Goal: Transaction & Acquisition: Purchase product/service

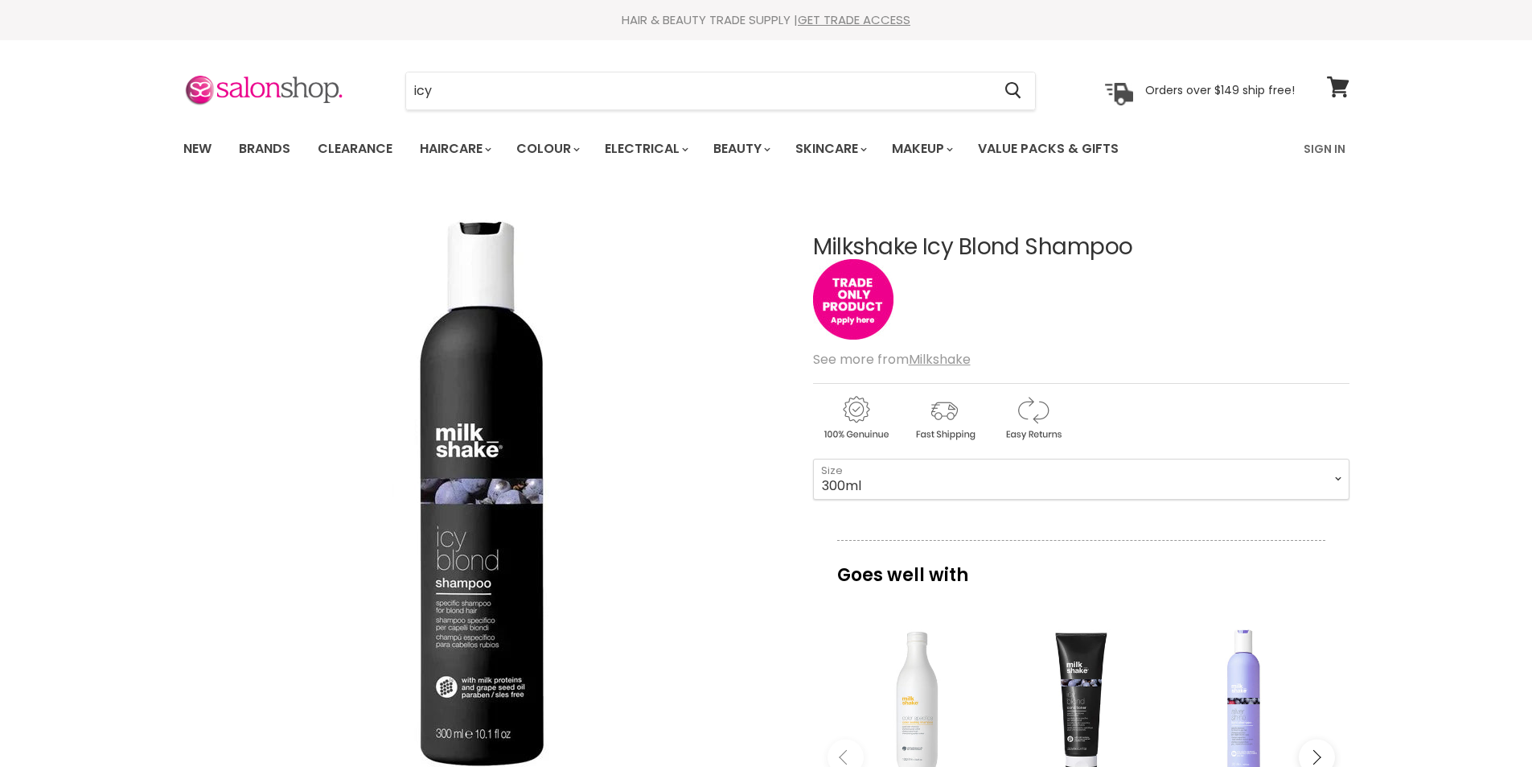
click at [184, 142] on link "New" at bounding box center [197, 149] width 52 height 34
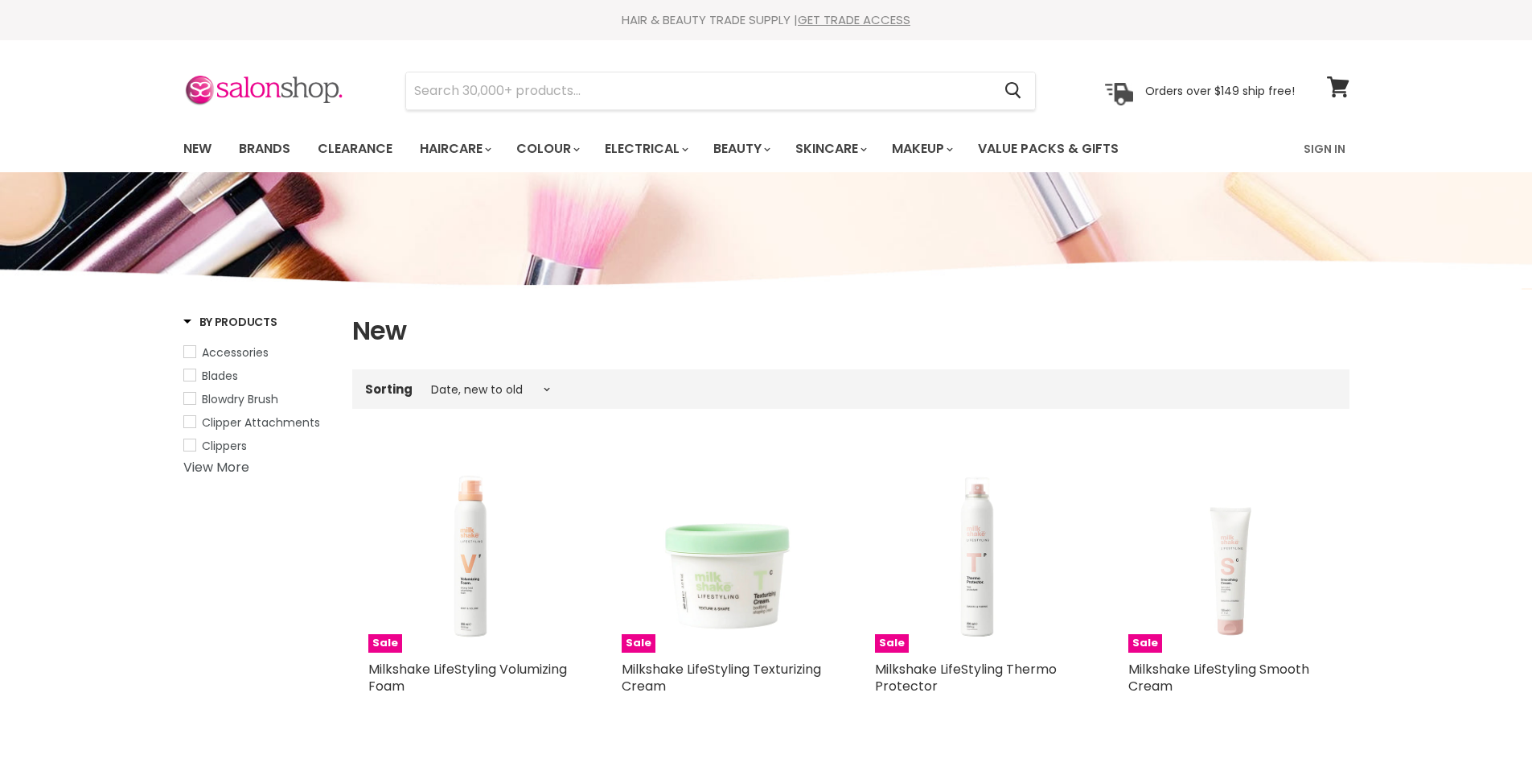
select select "created-descending"
click at [278, 143] on link "Brands" at bounding box center [265, 149] width 76 height 34
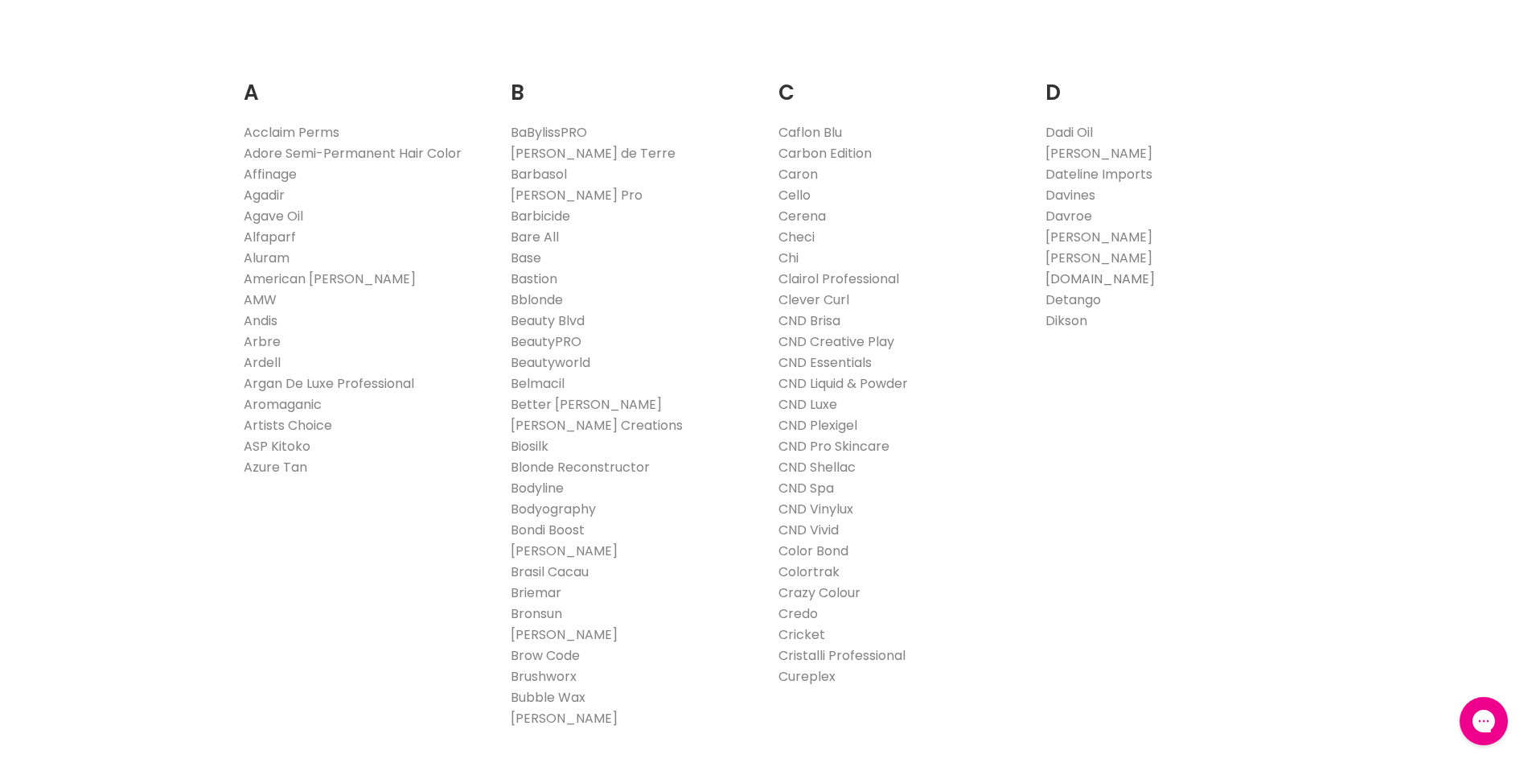
scroll to position [644, 0]
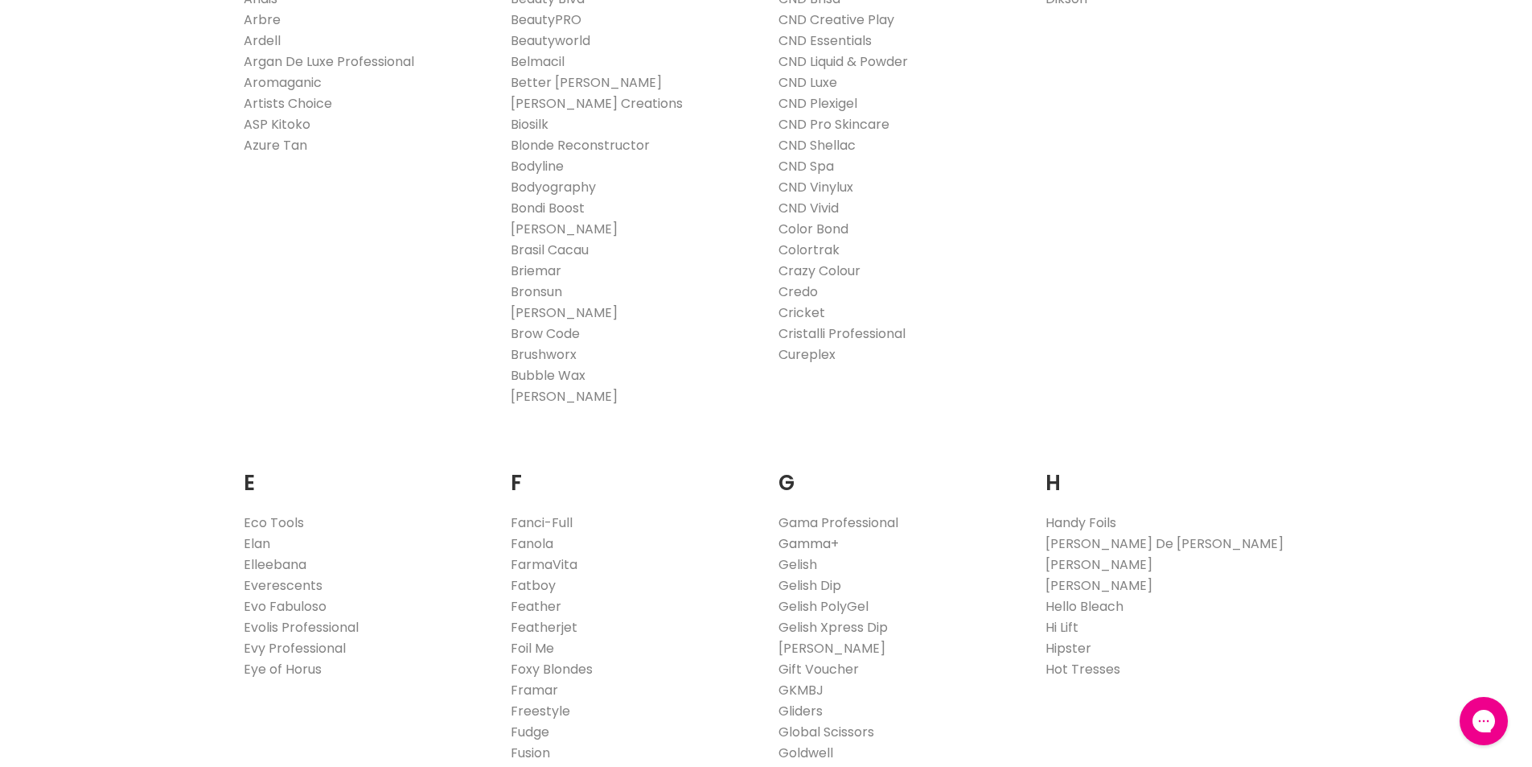
click at [801, 539] on link "Gamma+" at bounding box center [809, 543] width 60 height 19
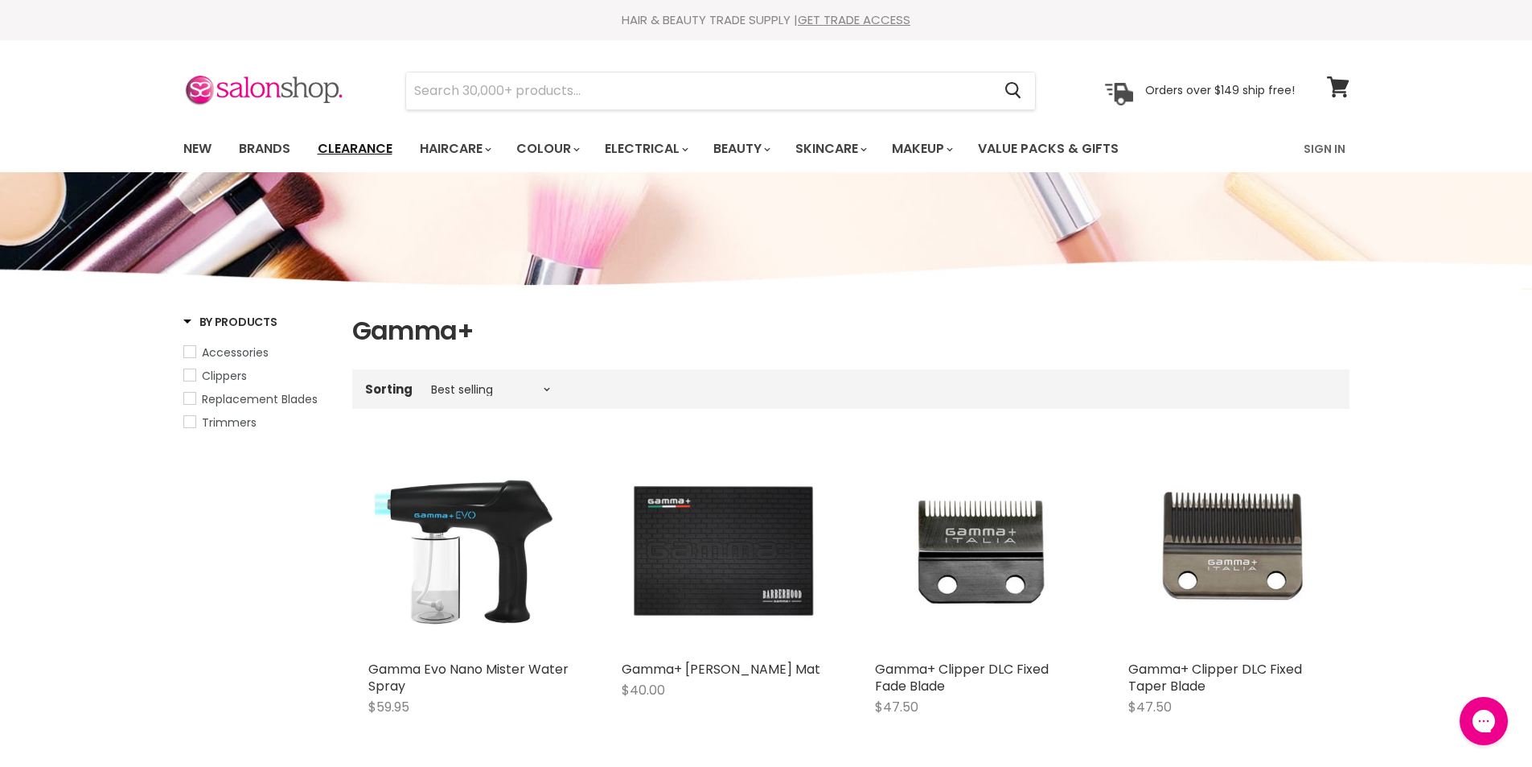
click at [331, 146] on link "Clearance" at bounding box center [355, 149] width 99 height 34
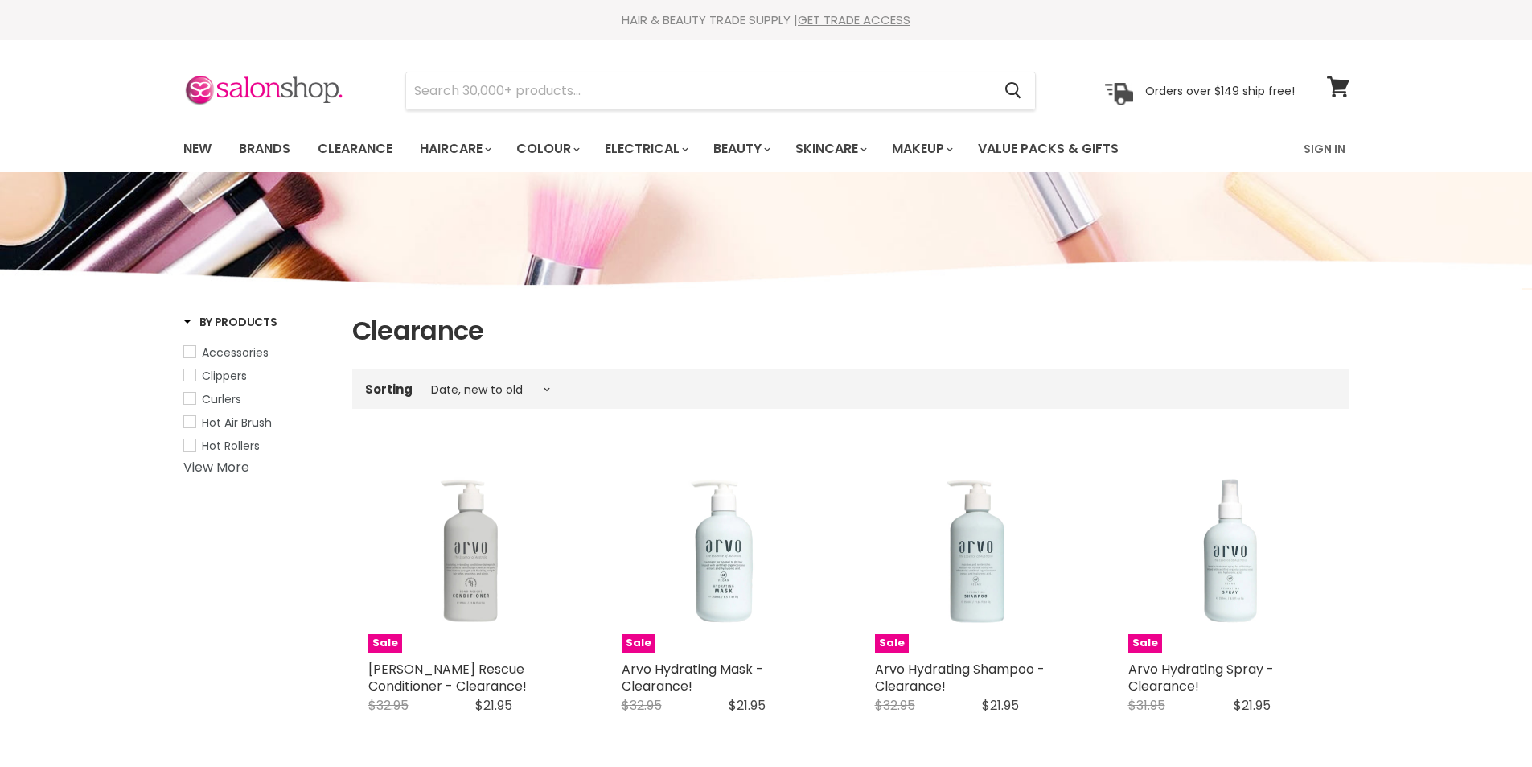
select select "created-descending"
click at [201, 146] on link "New" at bounding box center [197, 149] width 52 height 34
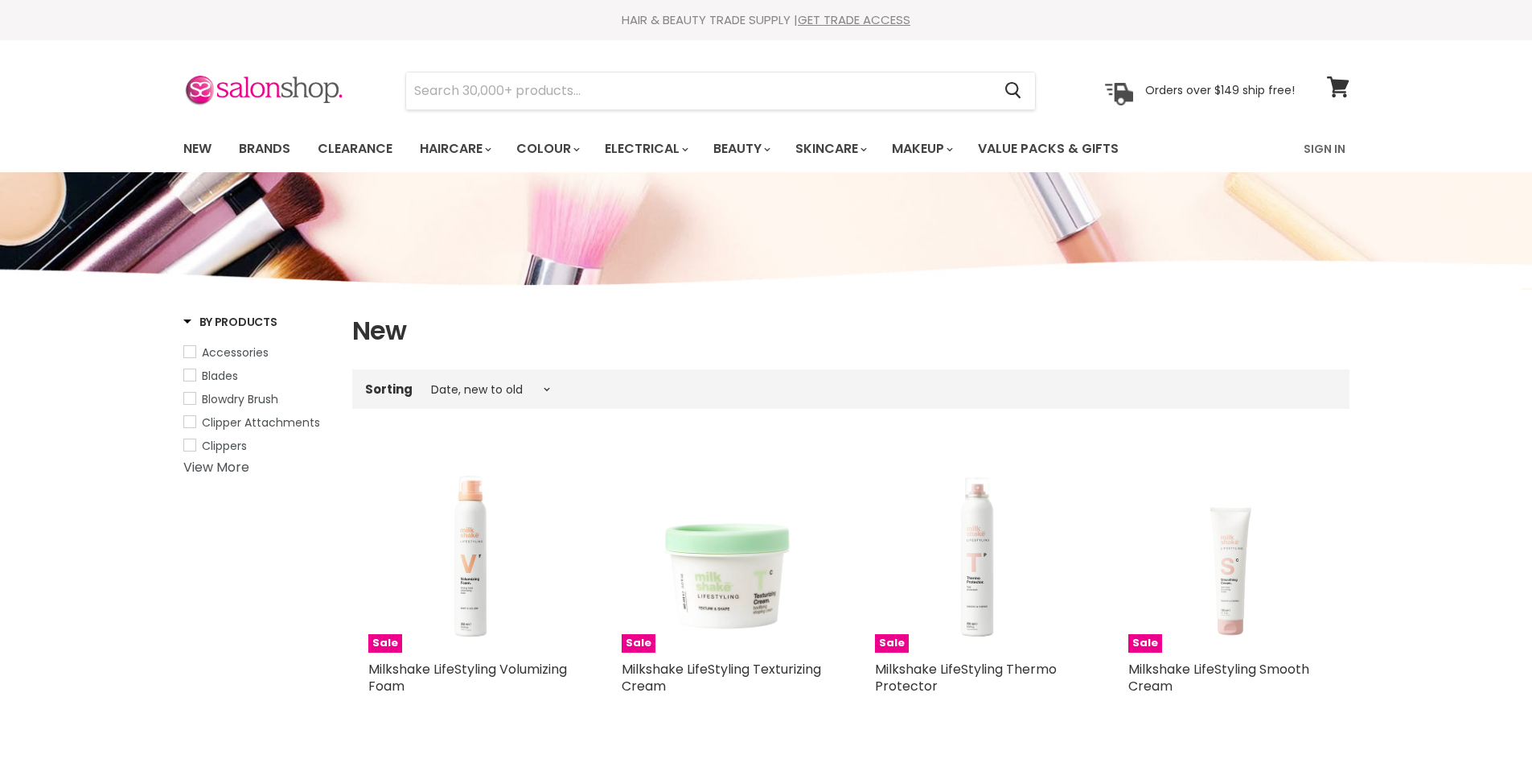
select select "created-descending"
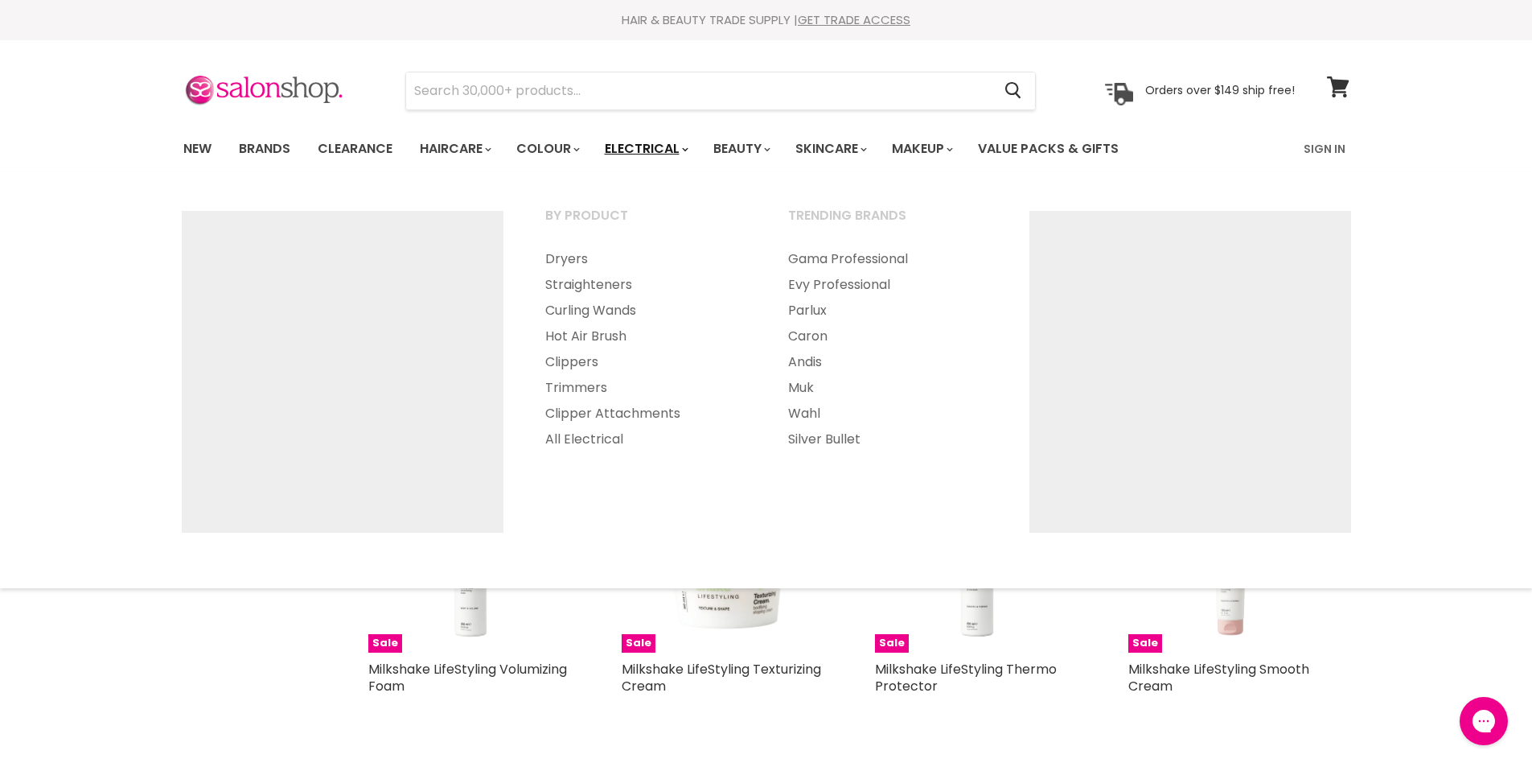
click at [642, 146] on link "Electrical" at bounding box center [645, 149] width 105 height 34
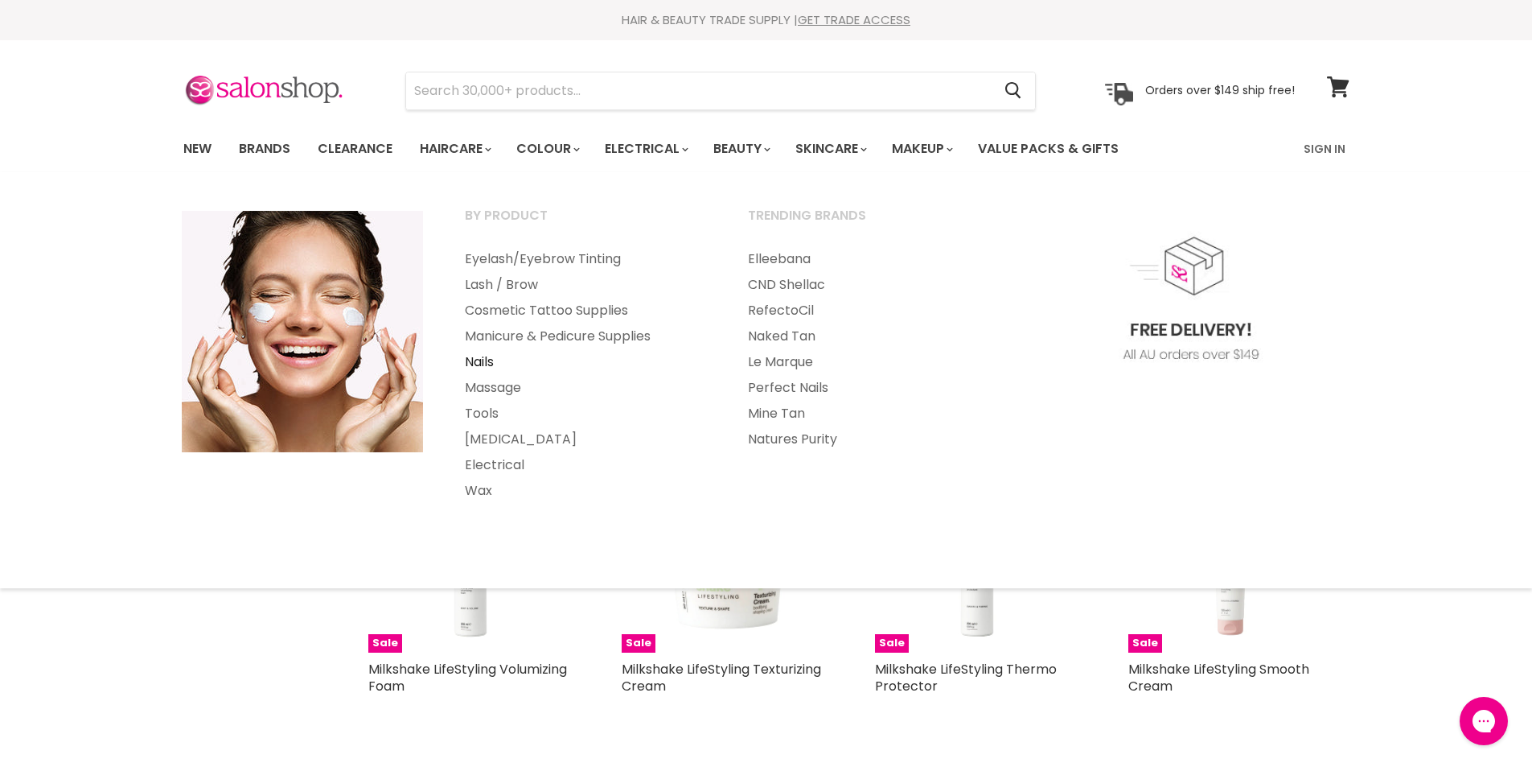
click at [491, 362] on link "Nails" at bounding box center [585, 362] width 280 height 26
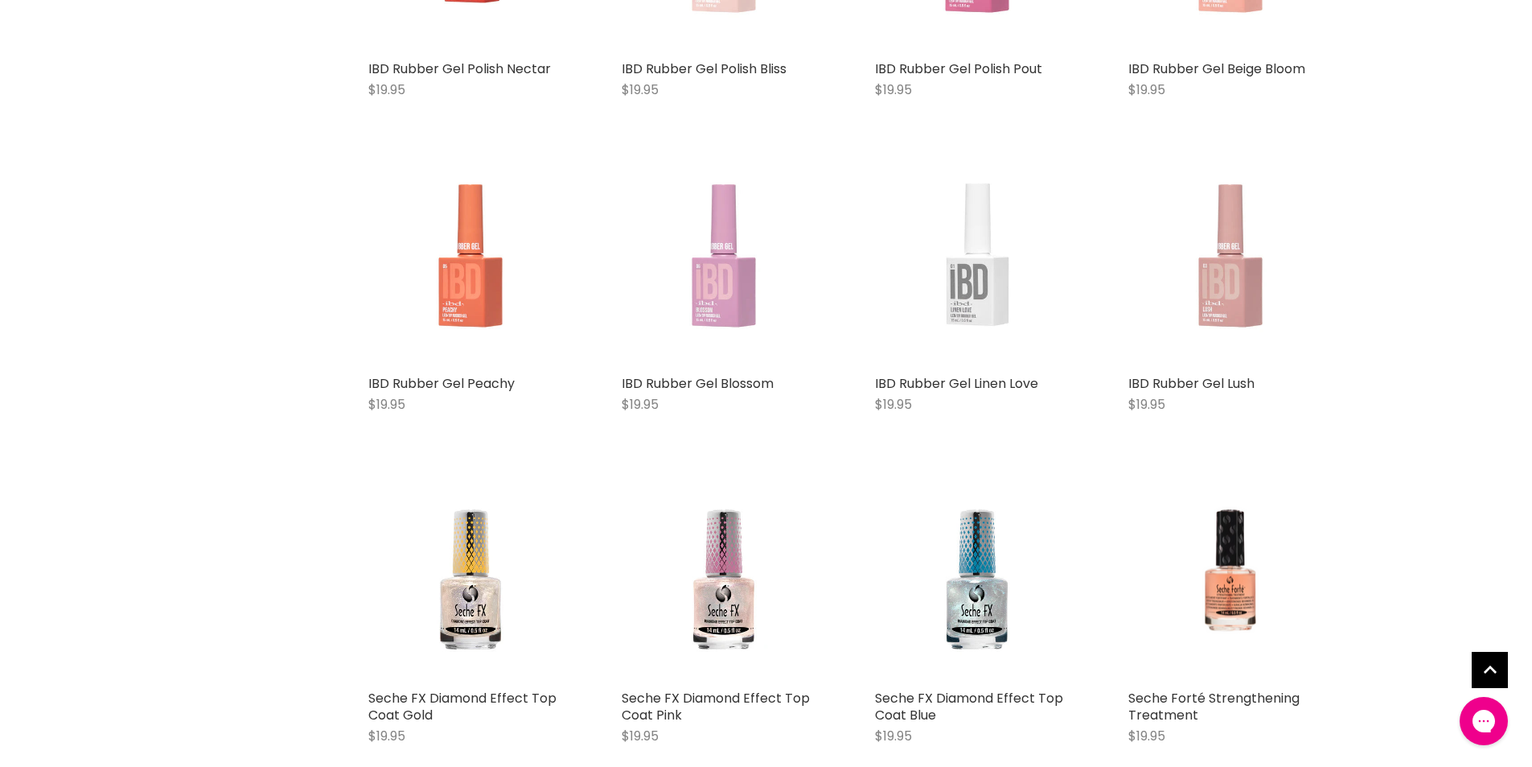
scroll to position [3539, 0]
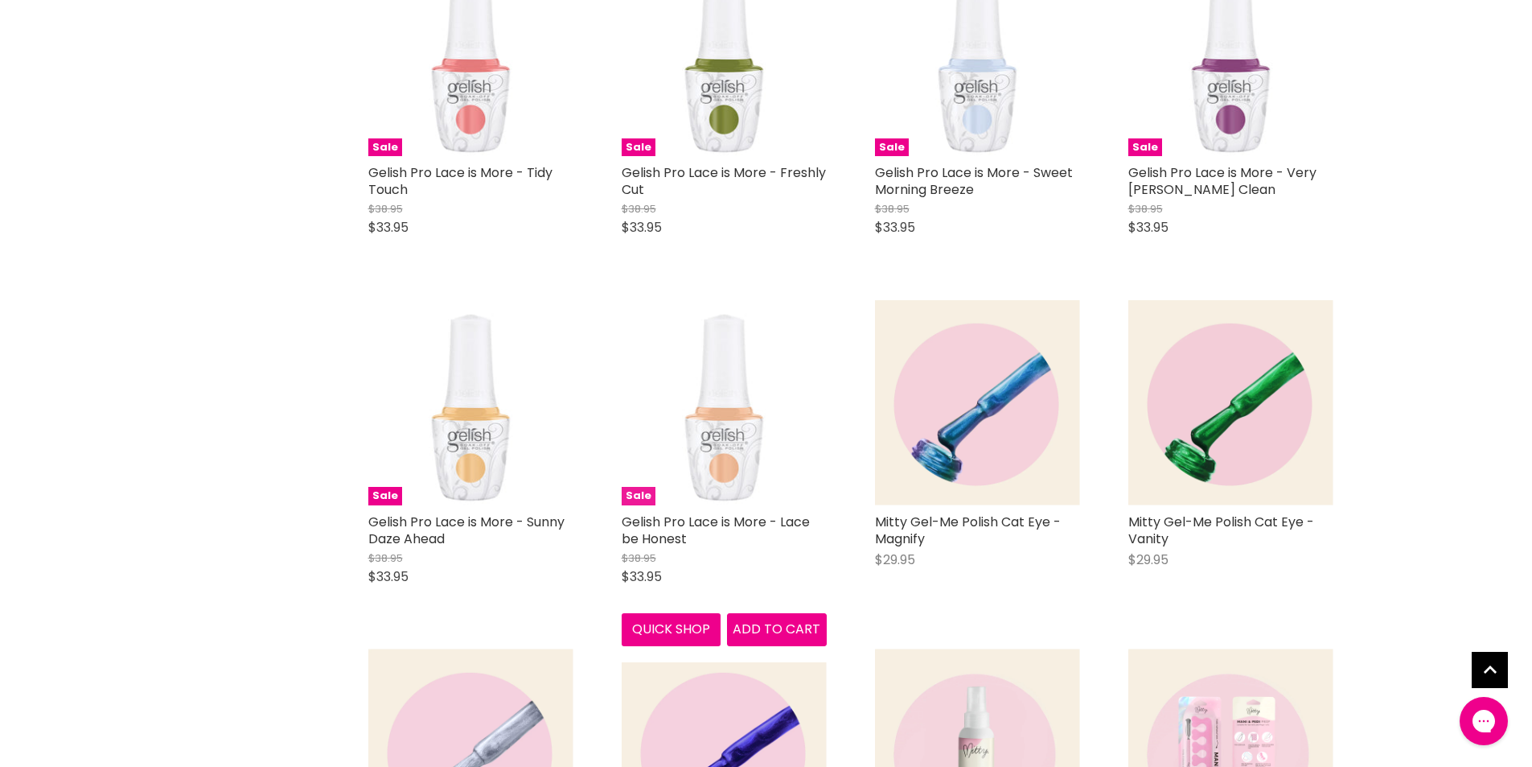
scroll to position [4907, 0]
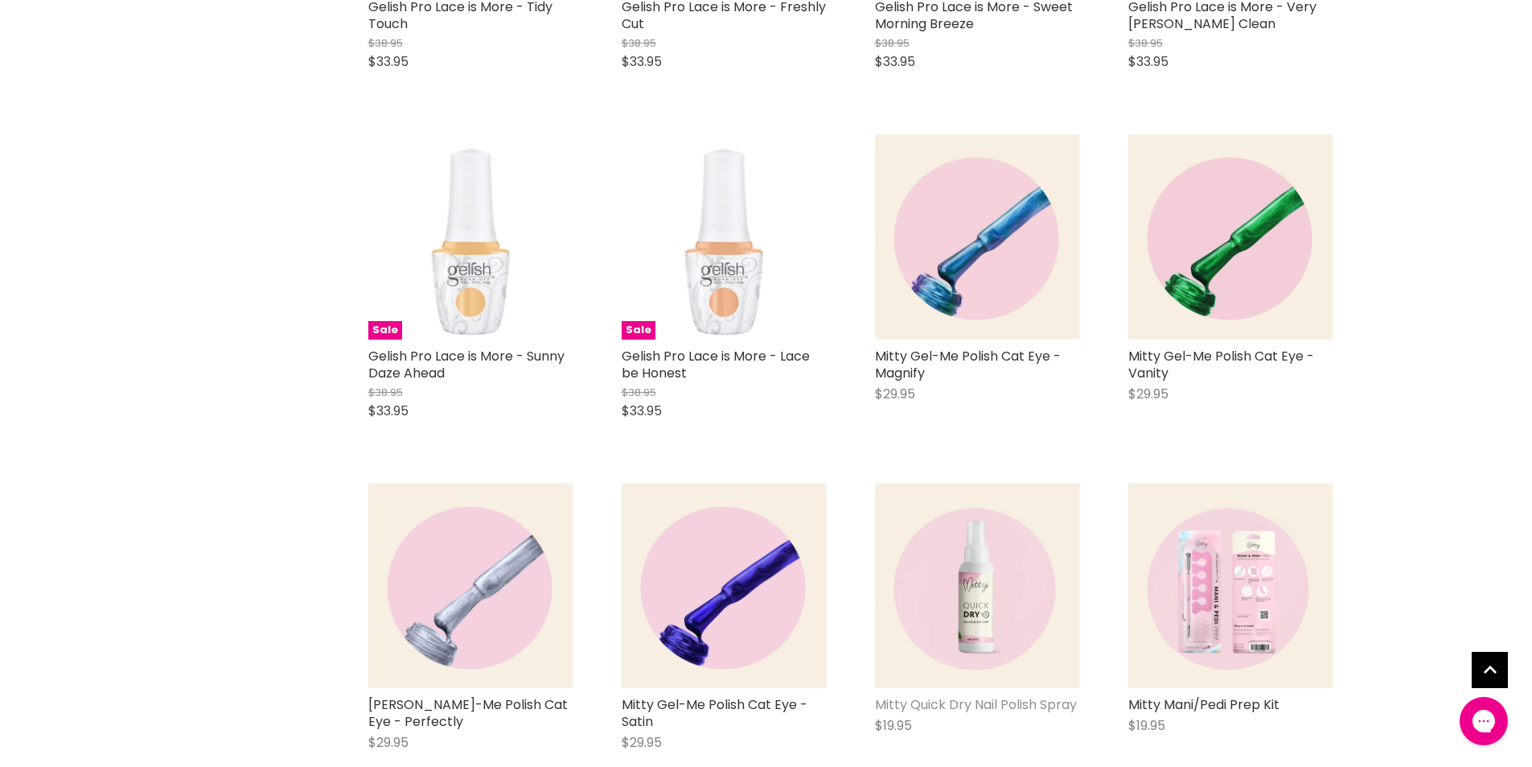
click at [964, 697] on link "Mitty Quick Dry Nail Polish Spray" at bounding box center [976, 704] width 202 height 19
